Goal: Task Accomplishment & Management: Use online tool/utility

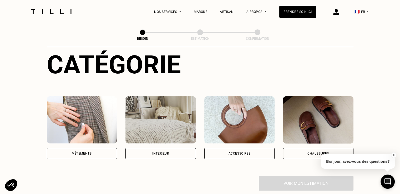
scroll to position [105, 0]
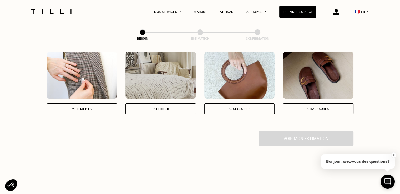
drag, startPoint x: 98, startPoint y: 99, endPoint x: 100, endPoint y: 101, distance: 3.1
click at [98, 103] on div "Vêtements" at bounding box center [82, 108] width 71 height 11
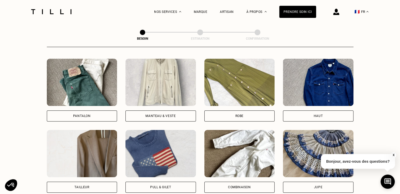
scroll to position [250, 0]
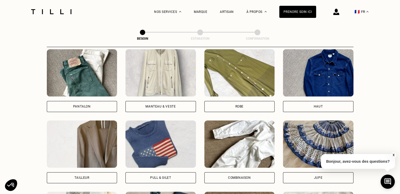
click at [93, 101] on div "Pantalon" at bounding box center [82, 106] width 71 height 11
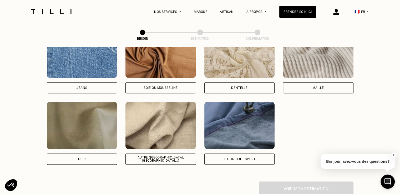
scroll to position [589, 0]
click at [77, 85] on div "Jeans" at bounding box center [82, 87] width 71 height 11
select select "FR"
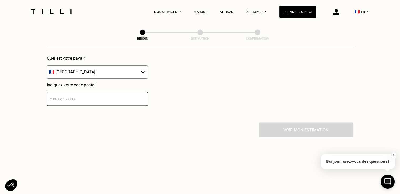
scroll to position [786, 0]
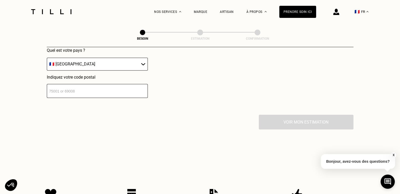
click at [117, 94] on div "Localisation Quel est votre pays ? 🇩🇪 [GEOGRAPHIC_DATA] 🇦🇹 [GEOGRAPHIC_DATA] 🇧🇪…" at bounding box center [200, 50] width 307 height 130
click at [118, 89] on input "number" at bounding box center [97, 91] width 101 height 14
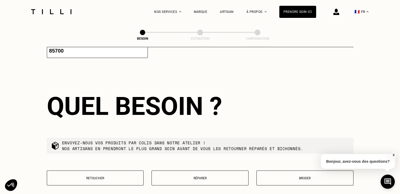
scroll to position [890, 0]
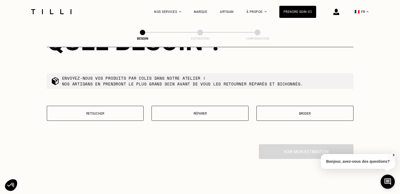
type input "85700"
click at [213, 108] on button "Réparer" at bounding box center [200, 113] width 97 height 15
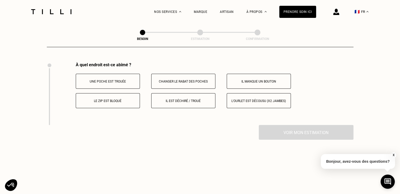
scroll to position [973, 0]
drag, startPoint x: 124, startPoint y: 97, endPoint x: 120, endPoint y: 96, distance: 4.8
click at [122, 99] on p "Le zip est bloqué" at bounding box center [108, 101] width 58 height 4
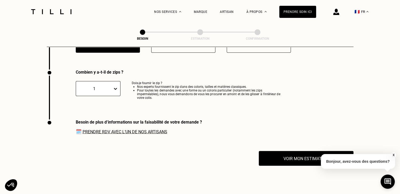
scroll to position [1036, 0]
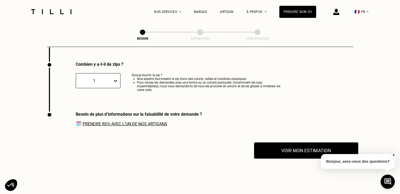
click at [300, 154] on button "Voir mon estimation" at bounding box center [306, 151] width 104 height 16
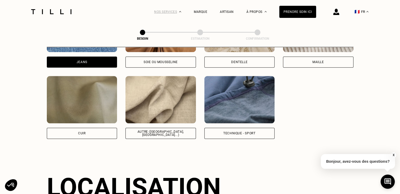
scroll to position [483, 0]
